Goal: Task Accomplishment & Management: Use online tool/utility

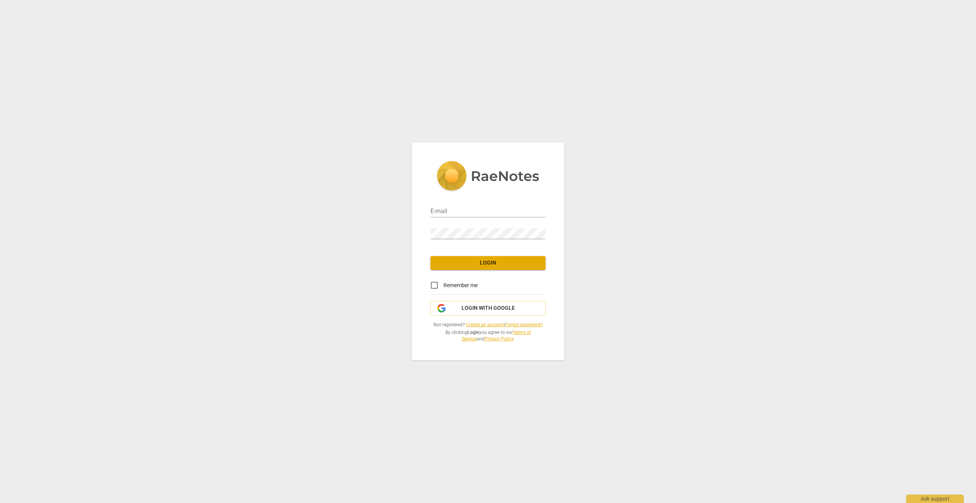
type input "[PERSON_NAME][EMAIL_ADDRESS][PERSON_NAME][DOMAIN_NAME]"
click at [434, 284] on input "Remember me" at bounding box center [434, 285] width 18 height 18
checkbox input "true"
click at [477, 262] on span "Login" at bounding box center [488, 263] width 103 height 8
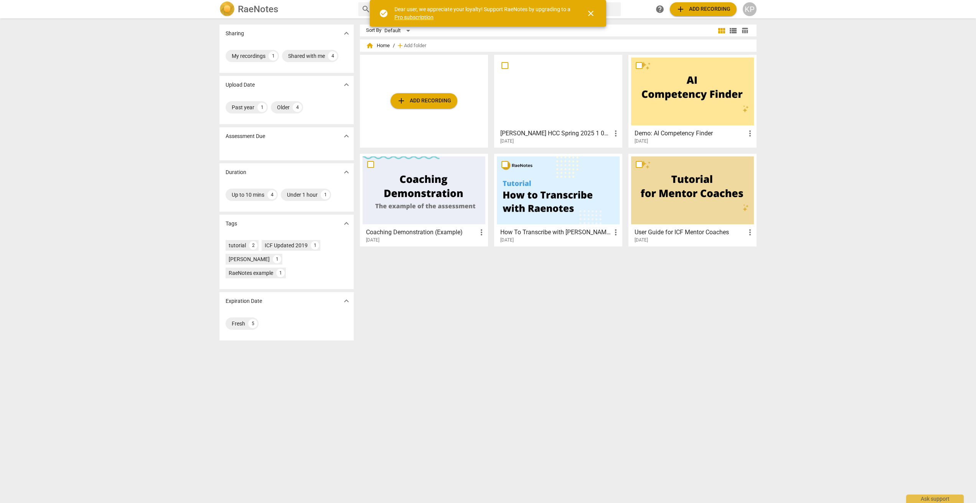
click at [418, 102] on span "add Add recording" at bounding box center [424, 100] width 54 height 9
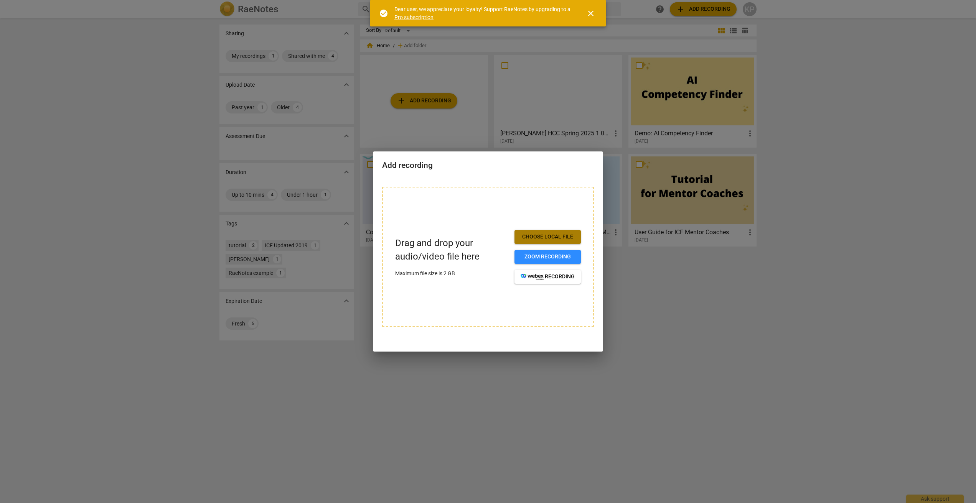
click at [543, 239] on span "Choose local file" at bounding box center [548, 237] width 54 height 8
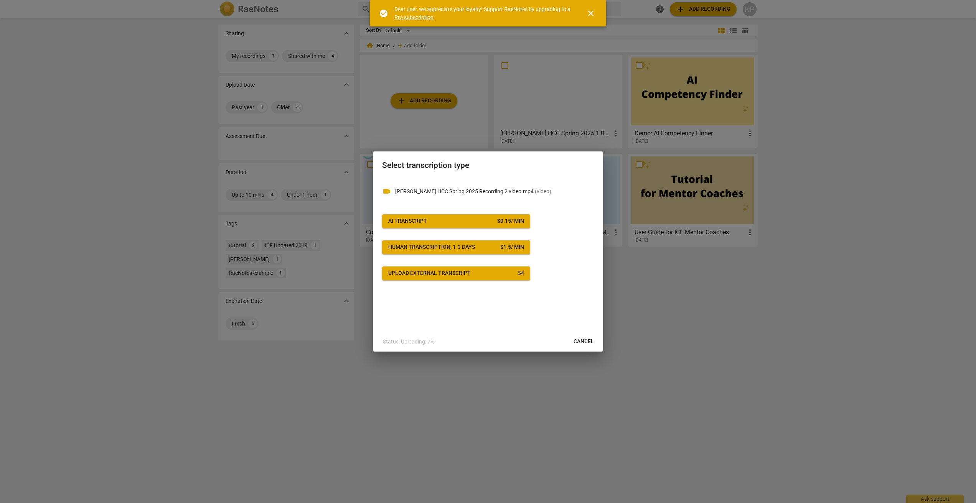
click at [403, 220] on div "AI Transcript" at bounding box center [407, 222] width 39 height 8
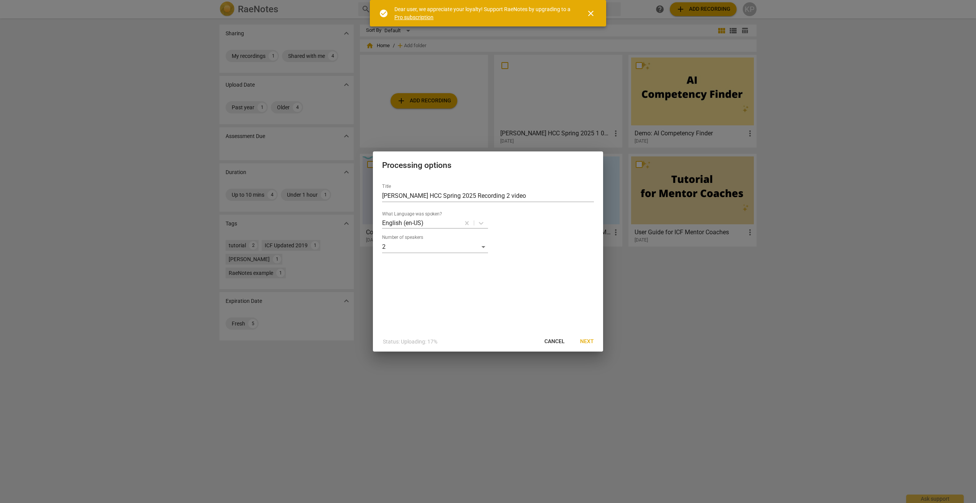
click at [591, 12] on span "close" at bounding box center [590, 13] width 9 height 9
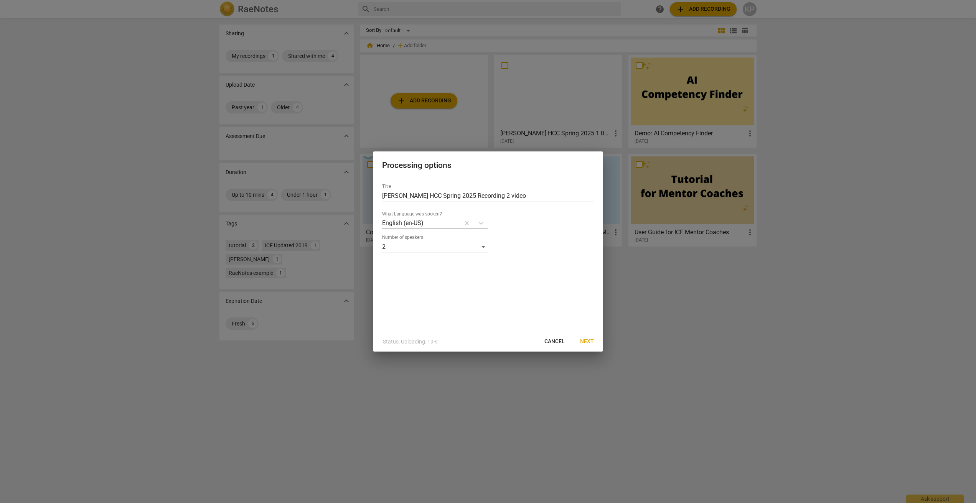
click at [589, 340] on span "Next" at bounding box center [587, 342] width 14 height 8
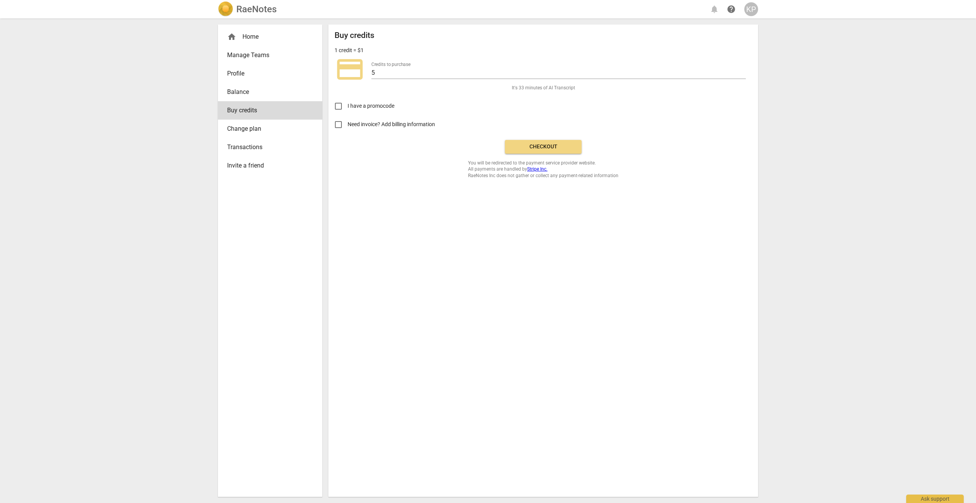
click at [535, 147] on span "Checkout" at bounding box center [543, 147] width 64 height 8
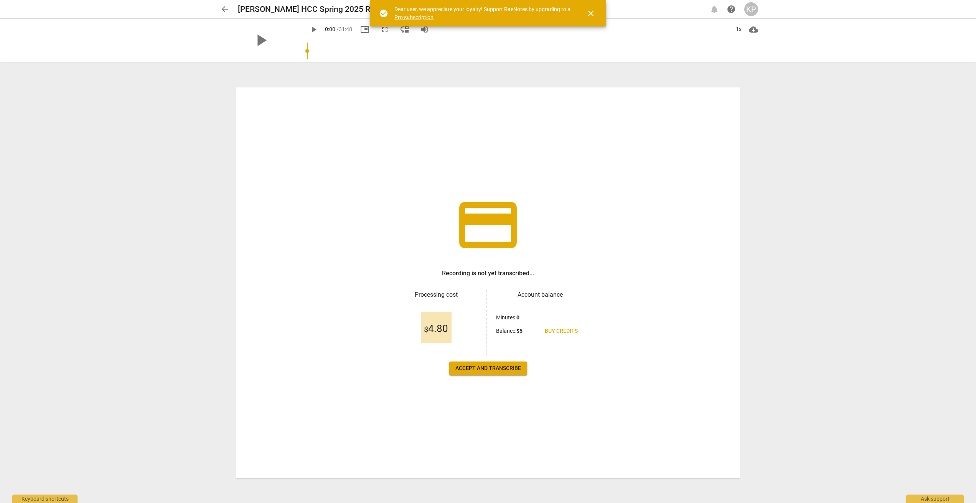
click at [482, 368] on span "Accept and transcribe" at bounding box center [489, 369] width 66 height 8
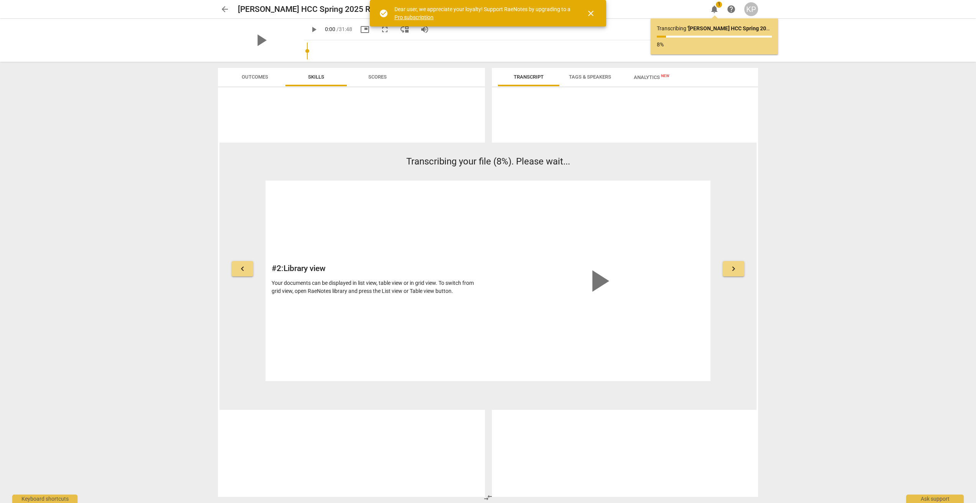
click at [592, 12] on span "close" at bounding box center [590, 13] width 9 height 9
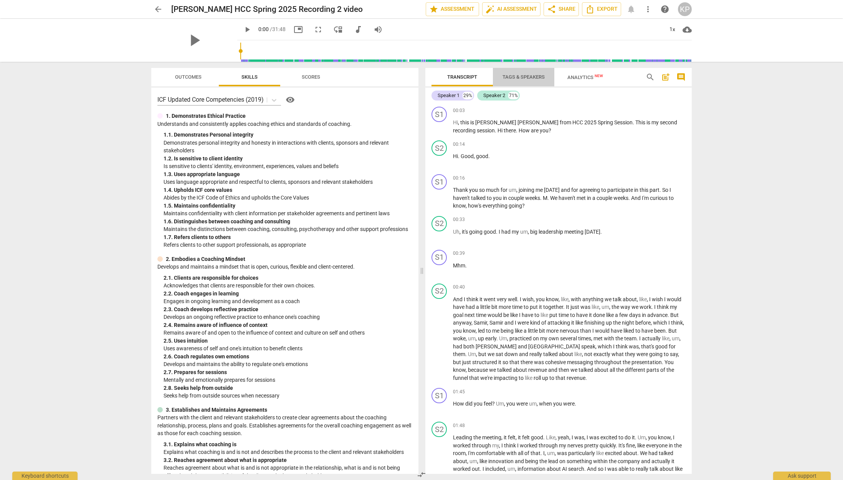
click at [524, 76] on span "Tags & Speakers" at bounding box center [523, 77] width 42 height 6
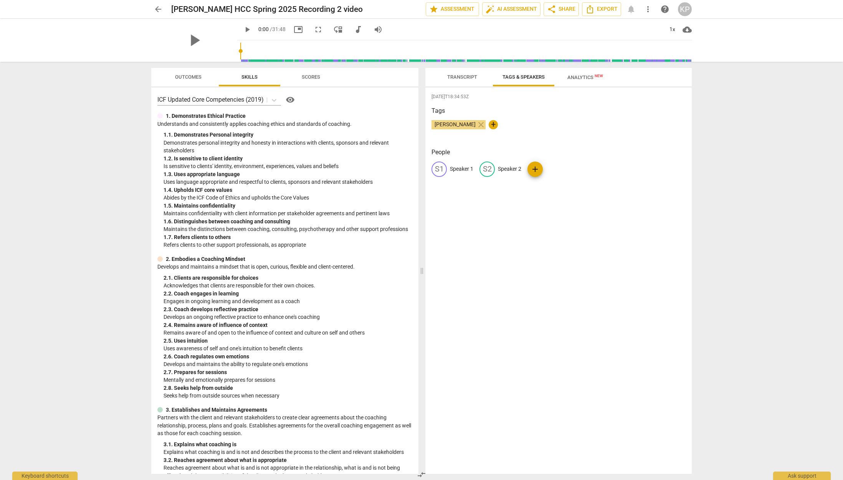
click at [450, 124] on span "[PERSON_NAME]" at bounding box center [454, 124] width 47 height 6
click at [461, 76] on span "Transcript" at bounding box center [462, 77] width 30 height 6
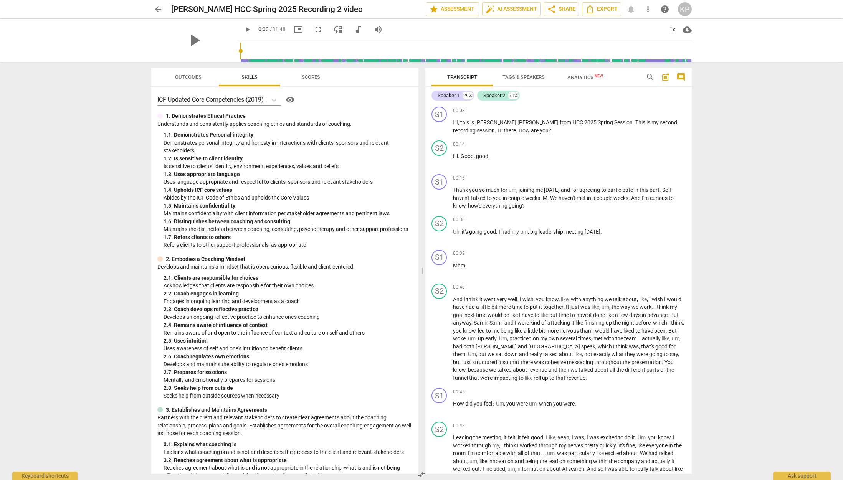
click at [520, 76] on span "Tags & Speakers" at bounding box center [523, 77] width 42 height 6
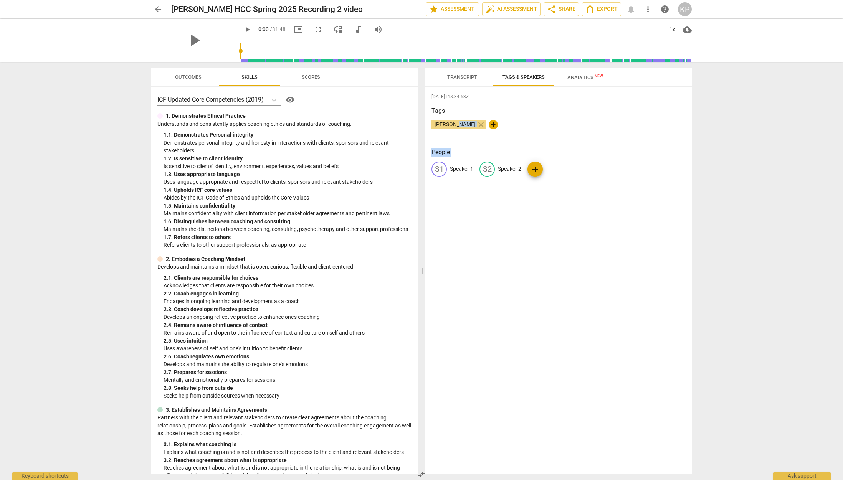
drag, startPoint x: 454, startPoint y: 124, endPoint x: 444, endPoint y: 186, distance: 62.7
click at [444, 186] on div "2025-08-20T18:34:53Z Tags Kerry Puglisi close + People S1 Speaker 1 S2 Speaker …" at bounding box center [558, 280] width 266 height 386
click at [437, 169] on span "edit" at bounding box center [438, 169] width 9 height 9
type input "[PERSON_NAME]"
click at [523, 243] on div "2025-08-20T18:34:53Z Tags Kerry Puglisi close + People edit Kerry Puglisi delet…" at bounding box center [558, 280] width 266 height 386
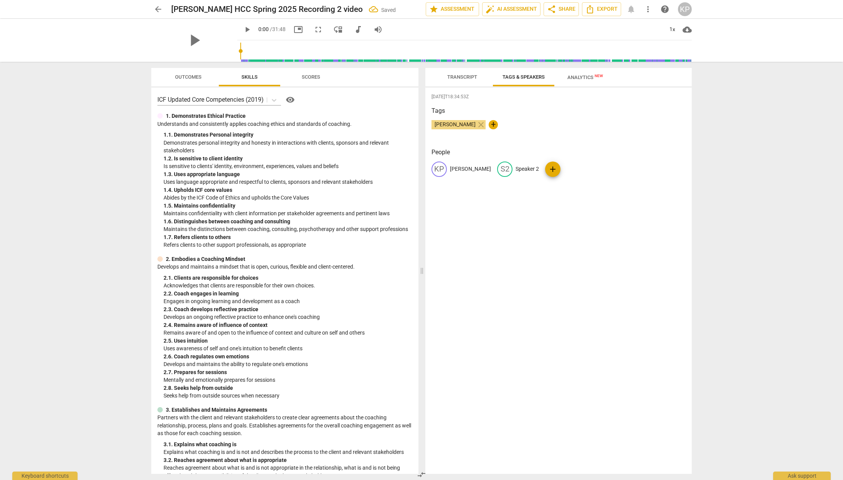
click at [552, 167] on div "KP Kerry Puglisi S2 Speaker 2 add" at bounding box center [558, 172] width 254 height 21
click at [515, 168] on p "Speaker 2" at bounding box center [526, 169] width 23 height 8
type input "Coachee"
click at [520, 223] on div "2025-08-20T18:34:53Z Tags Kerry Puglisi close + People KP Kerry Puglisi edit Co…" at bounding box center [558, 280] width 266 height 386
click at [492, 214] on div "2025-08-20T18:34:53Z Tags Kerry Puglisi close + People KP Kerry Puglisi CO Coac…" at bounding box center [558, 280] width 266 height 386
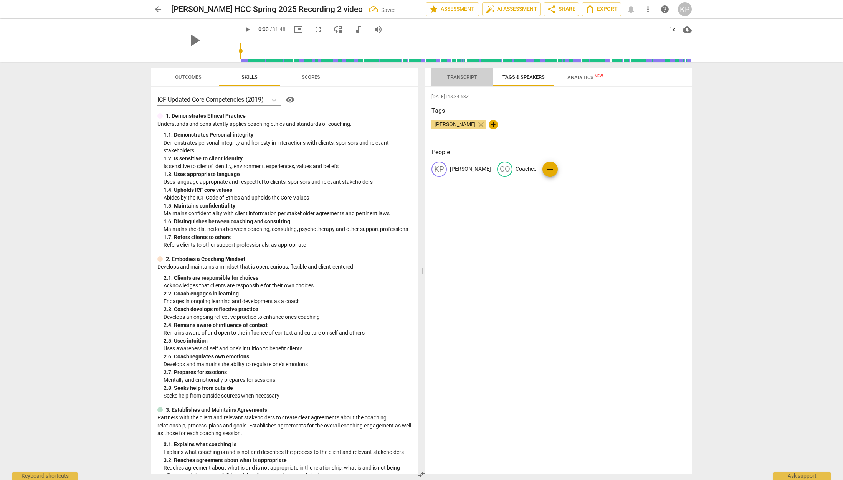
click at [451, 76] on span "Transcript" at bounding box center [462, 77] width 30 height 6
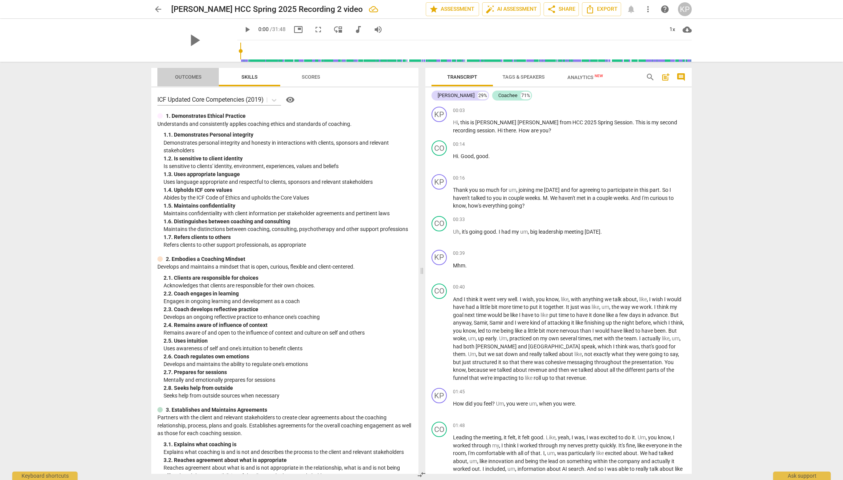
click at [191, 75] on span "Outcomes" at bounding box center [188, 77] width 26 height 6
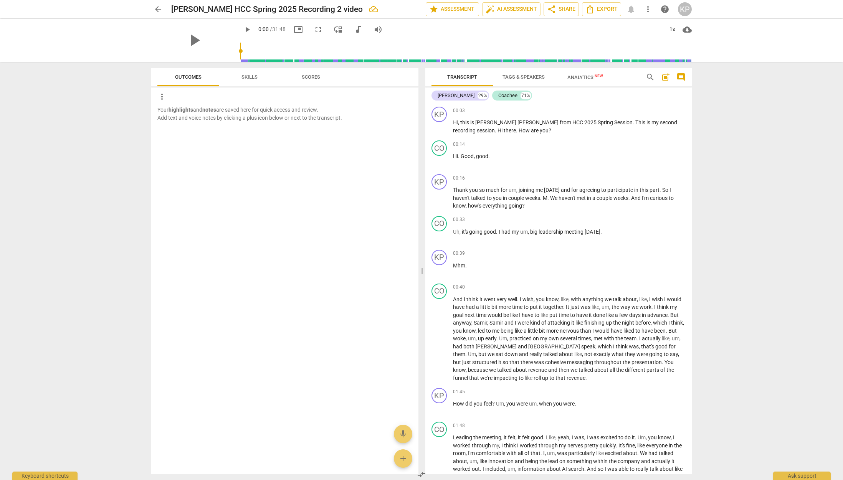
click at [312, 76] on span "Scores" at bounding box center [311, 77] width 18 height 6
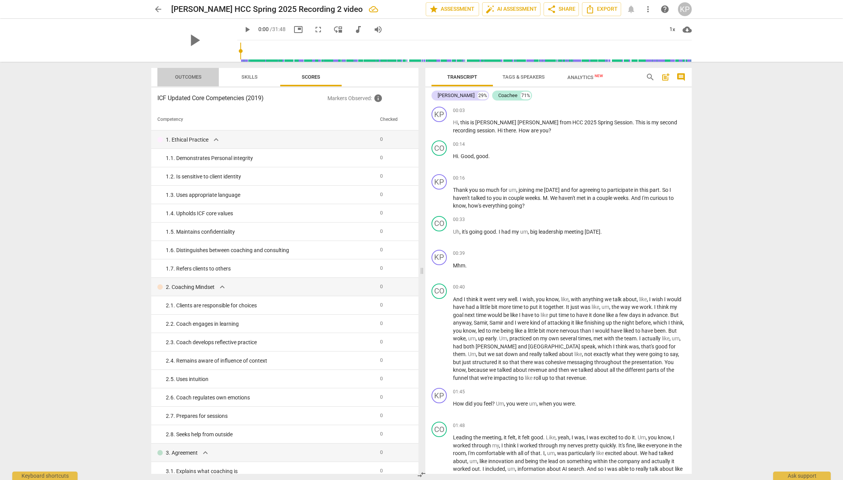
click at [176, 74] on span "Outcomes" at bounding box center [188, 77] width 26 height 6
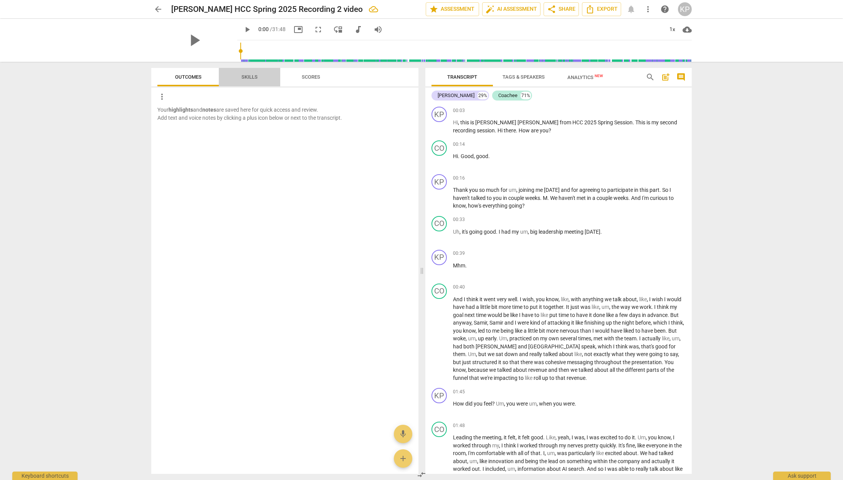
click at [248, 74] on span "Skills" at bounding box center [249, 77] width 16 height 6
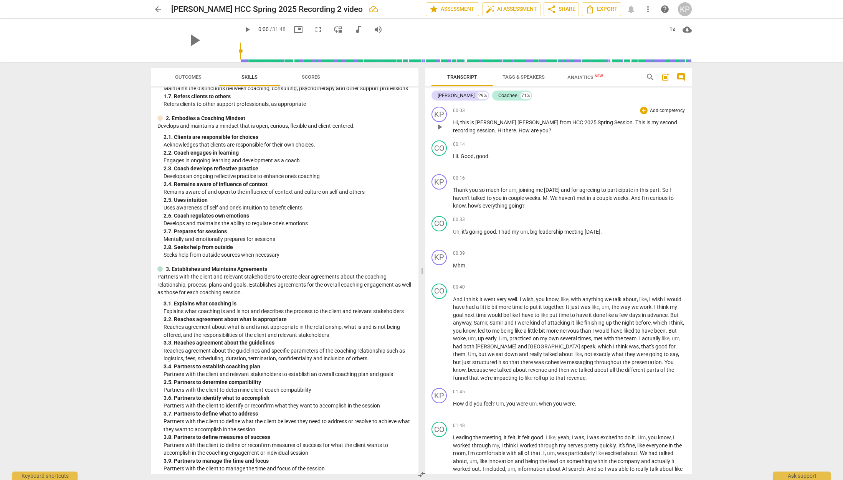
scroll to position [141, 0]
click at [584, 77] on span "Analytics New" at bounding box center [585, 77] width 36 height 6
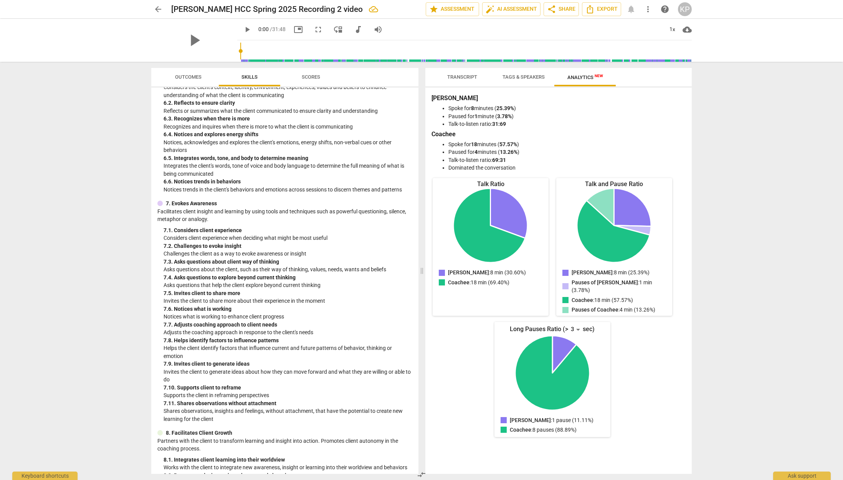
scroll to position [1026, 0]
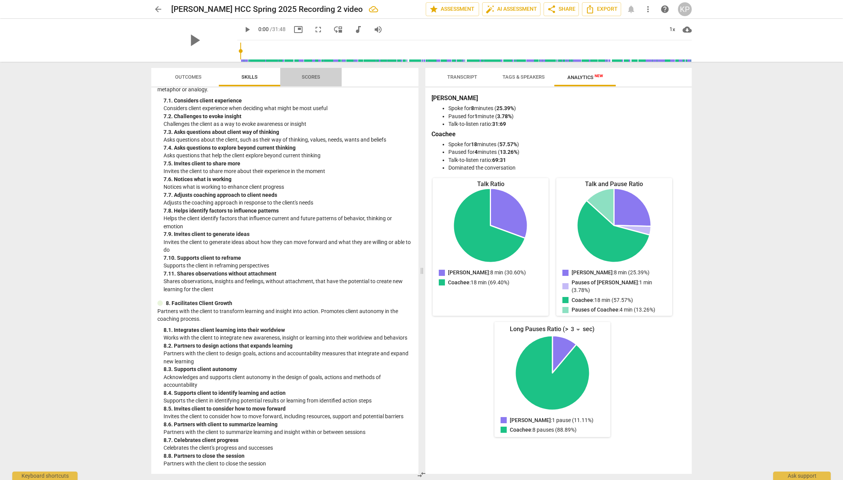
click at [310, 77] on span "Scores" at bounding box center [311, 77] width 18 height 6
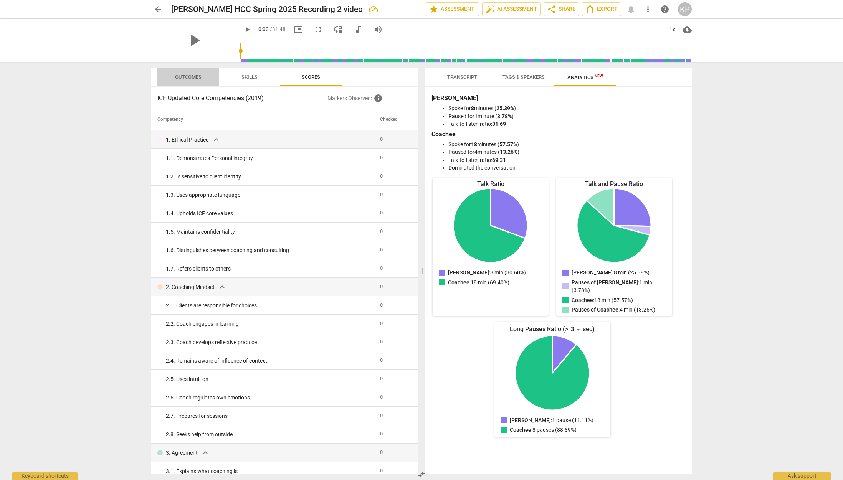
click at [176, 71] on button "Outcomes" at bounding box center [187, 77] width 61 height 18
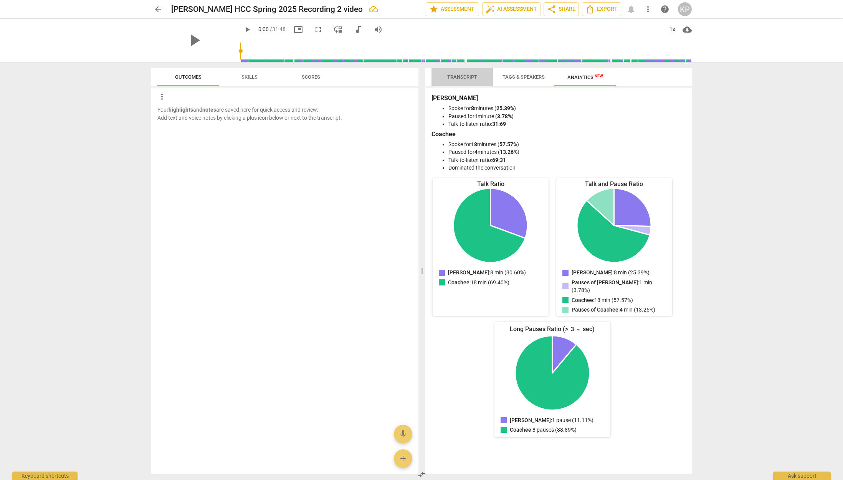
click at [466, 78] on span "Transcript" at bounding box center [462, 77] width 30 height 6
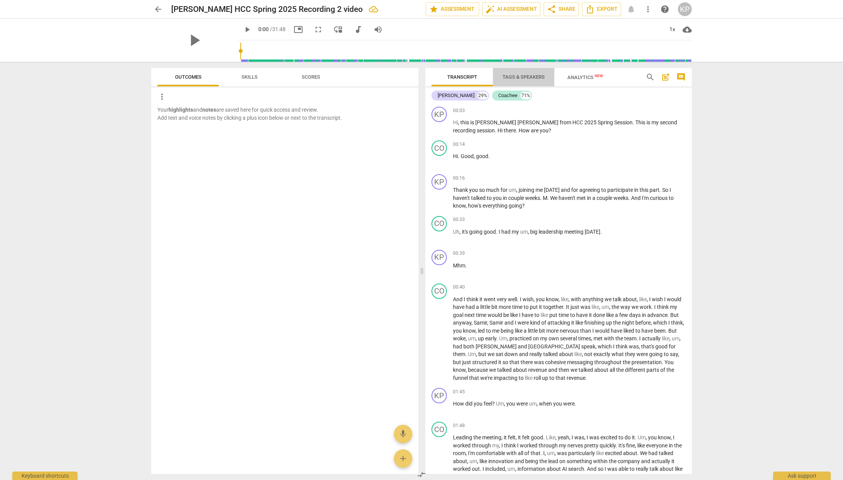
click at [529, 76] on span "Tags & Speakers" at bounding box center [523, 77] width 42 height 6
